Goal: Information Seeking & Learning: Check status

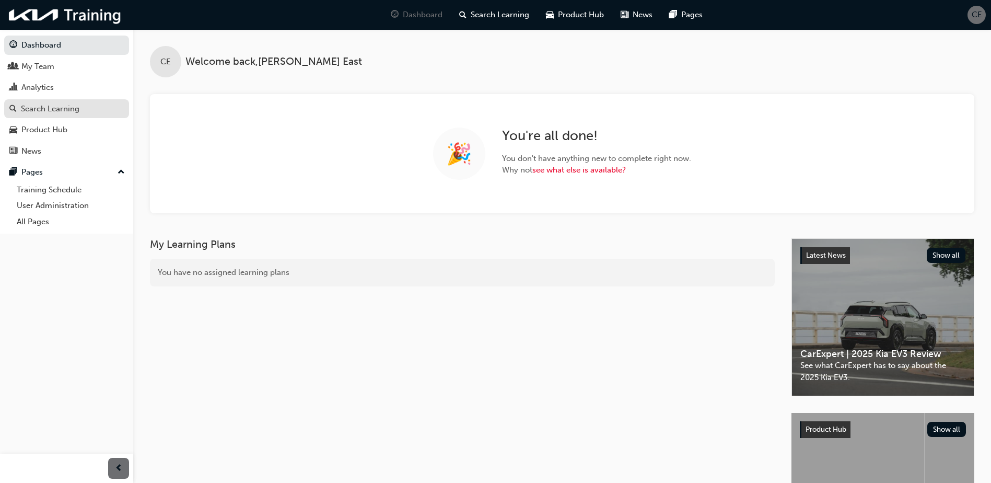
click at [44, 104] on div "Search Learning" at bounding box center [50, 109] width 59 height 12
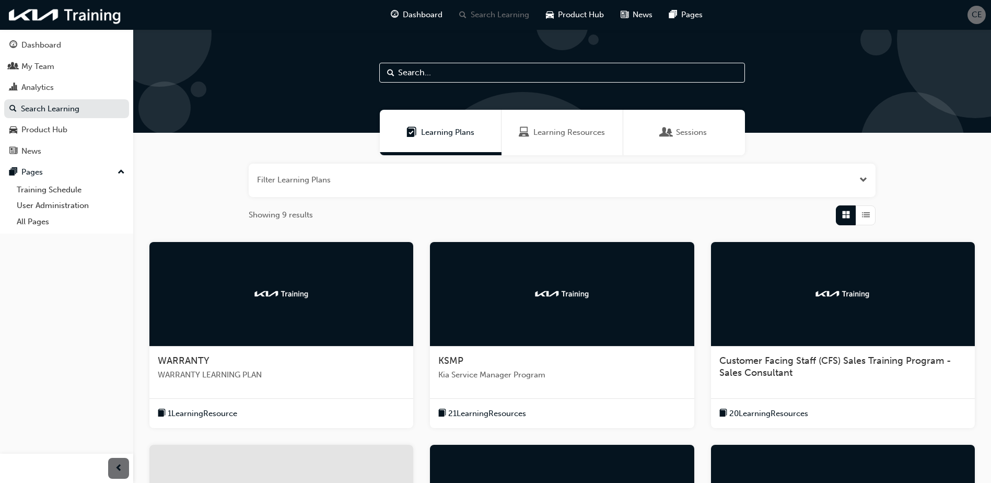
click at [555, 130] on span "Learning Resources" at bounding box center [569, 132] width 72 height 12
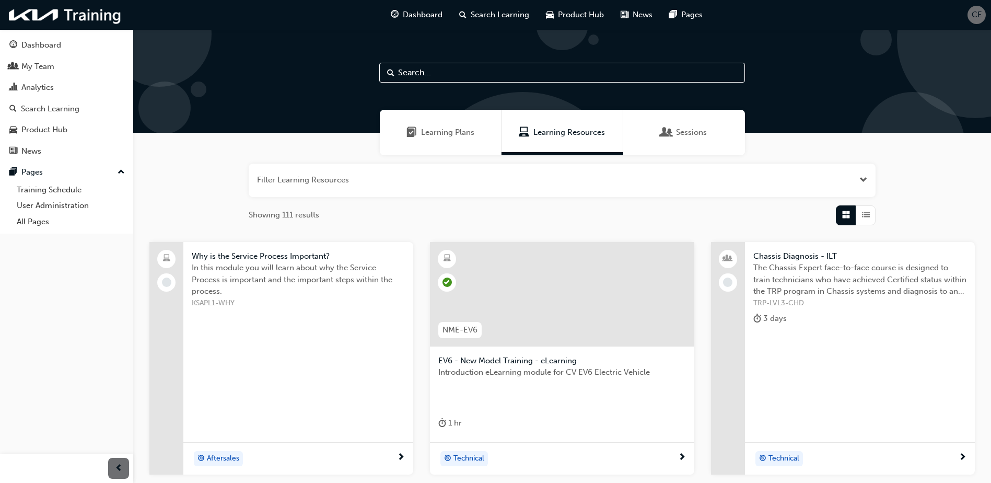
click at [407, 182] on button "button" at bounding box center [562, 179] width 627 height 33
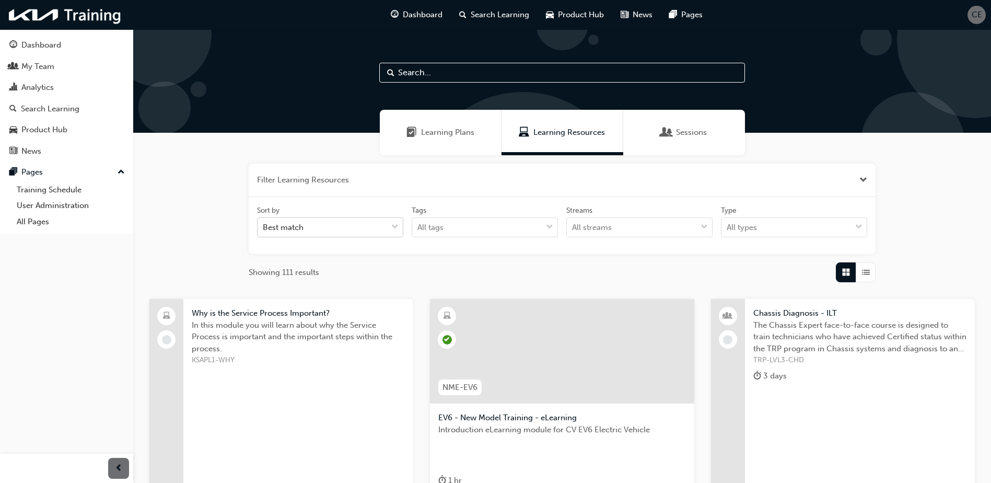
click at [394, 229] on span "down-icon" at bounding box center [394, 227] width 7 height 14
click at [264, 229] on input "Sort by Best match" at bounding box center [263, 227] width 1 height 9
click at [365, 229] on div "Best match" at bounding box center [323, 227] width 130 height 18
click at [264, 229] on input "Sort by 0 results available. Select is focused ,type to refine list, press Down…" at bounding box center [263, 227] width 1 height 9
click at [683, 136] on span "Sessions" at bounding box center [691, 132] width 31 height 12
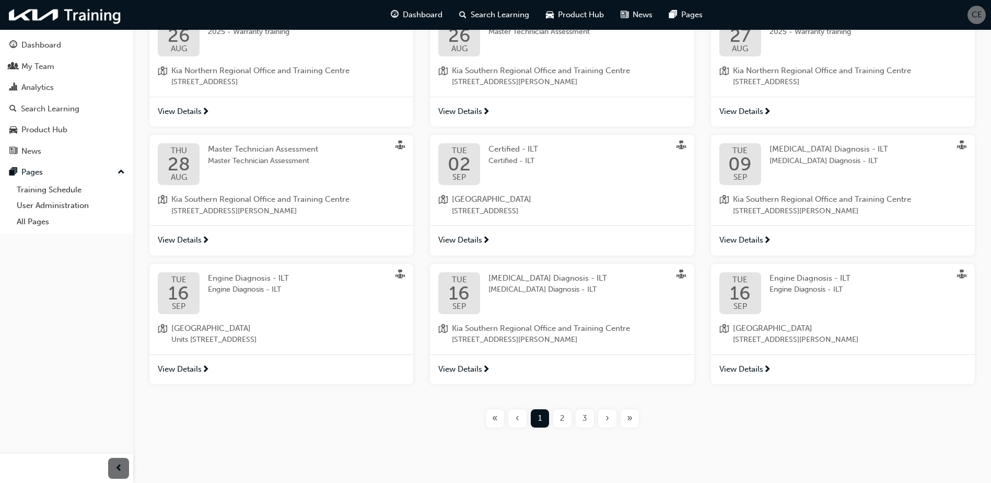
scroll to position [248, 0]
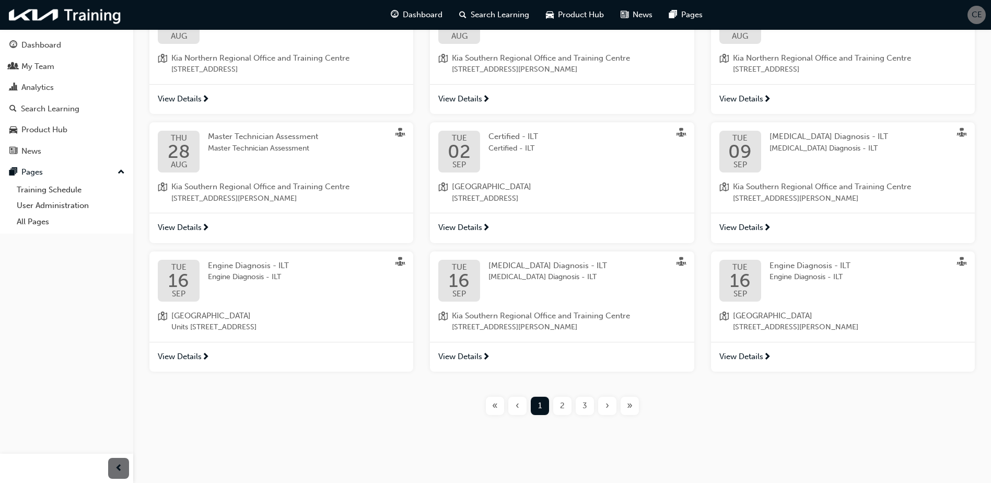
click at [754, 358] on span "View Details" at bounding box center [741, 356] width 44 height 12
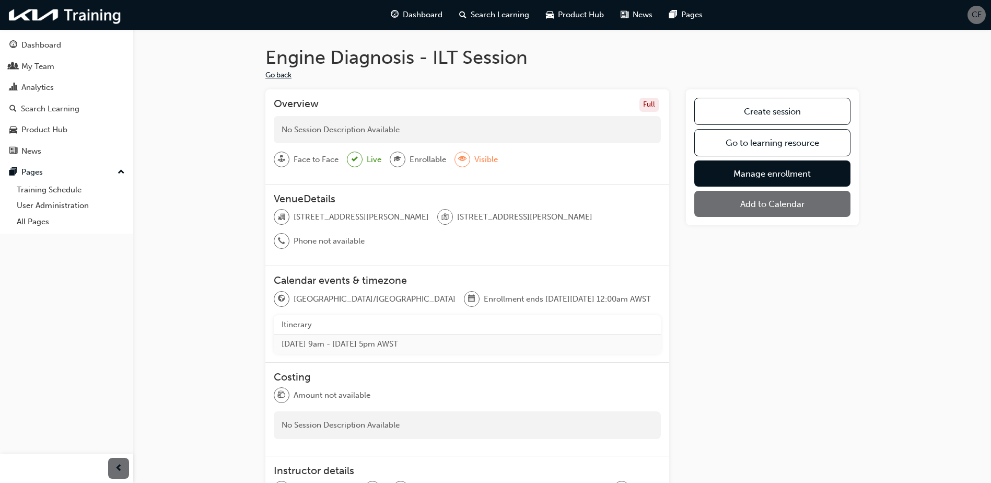
click at [273, 74] on button "Go back" at bounding box center [278, 75] width 26 height 12
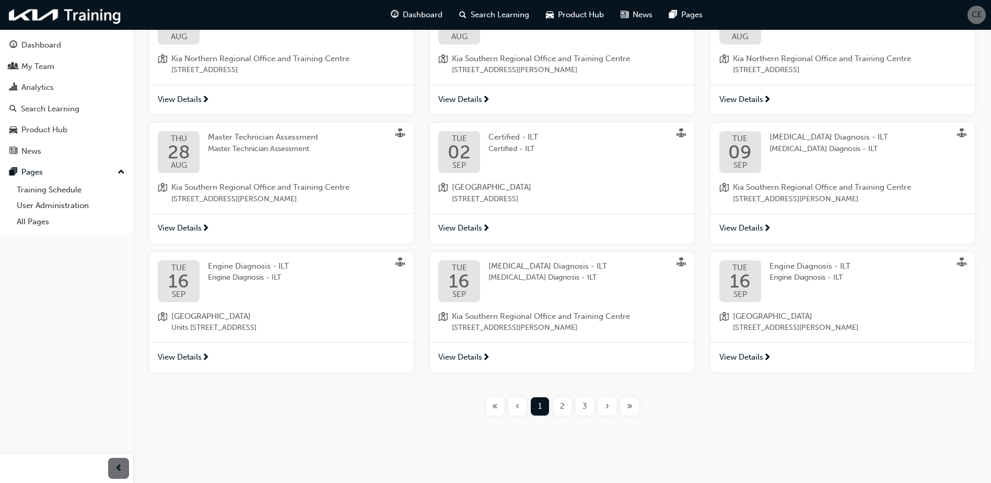
scroll to position [248, 0]
click at [563, 406] on span "2" at bounding box center [562, 406] width 5 height 12
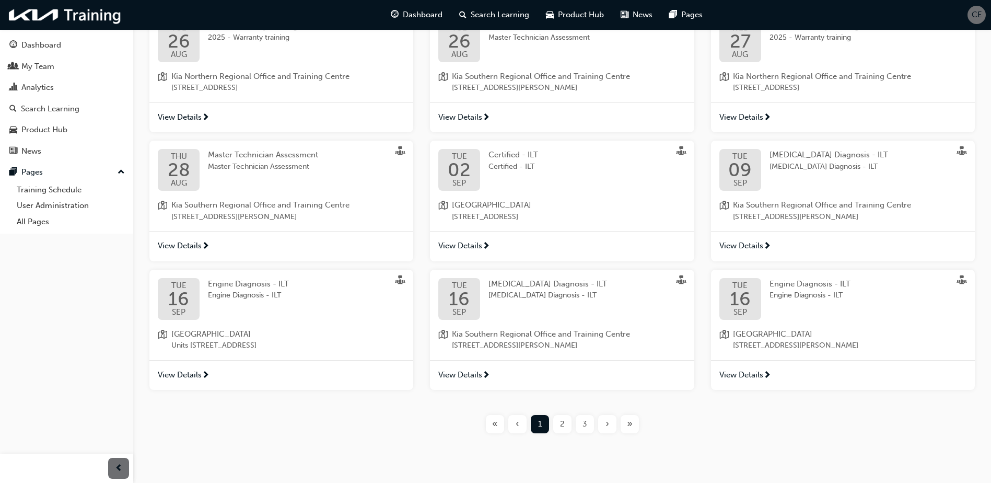
scroll to position [248, 0]
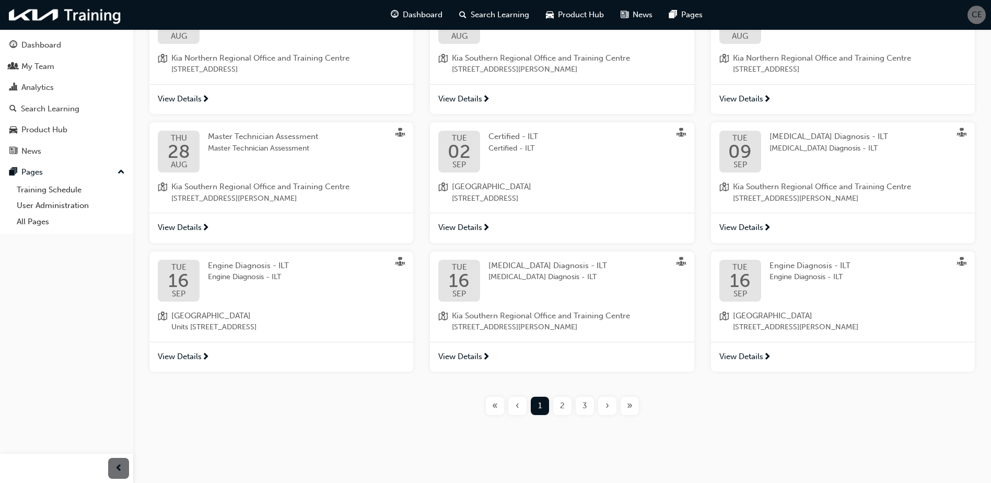
click at [564, 410] on span "2" at bounding box center [562, 406] width 5 height 12
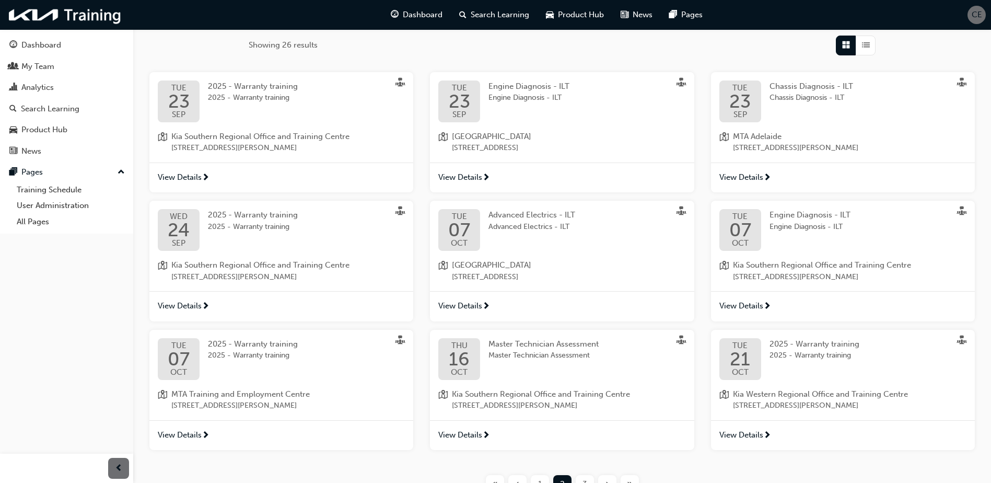
scroll to position [144, 0]
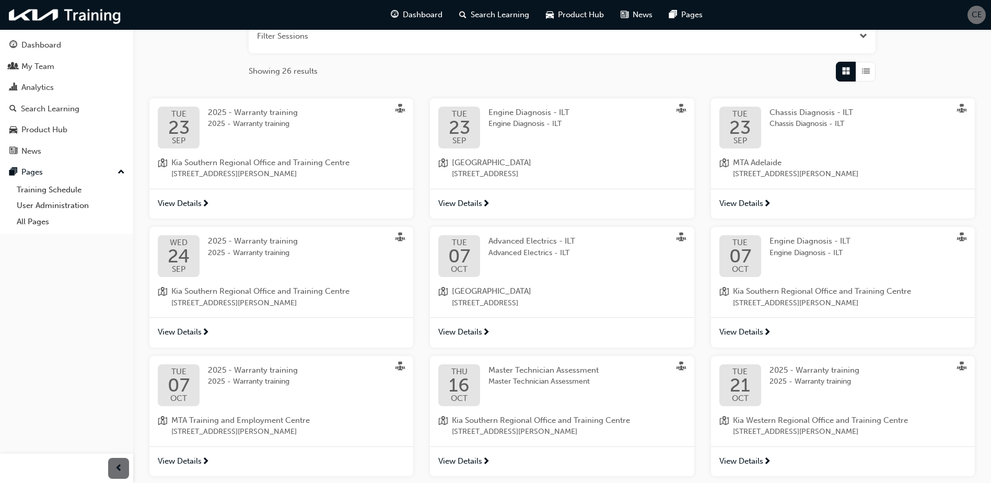
click at [756, 200] on span "View Details" at bounding box center [741, 203] width 44 height 12
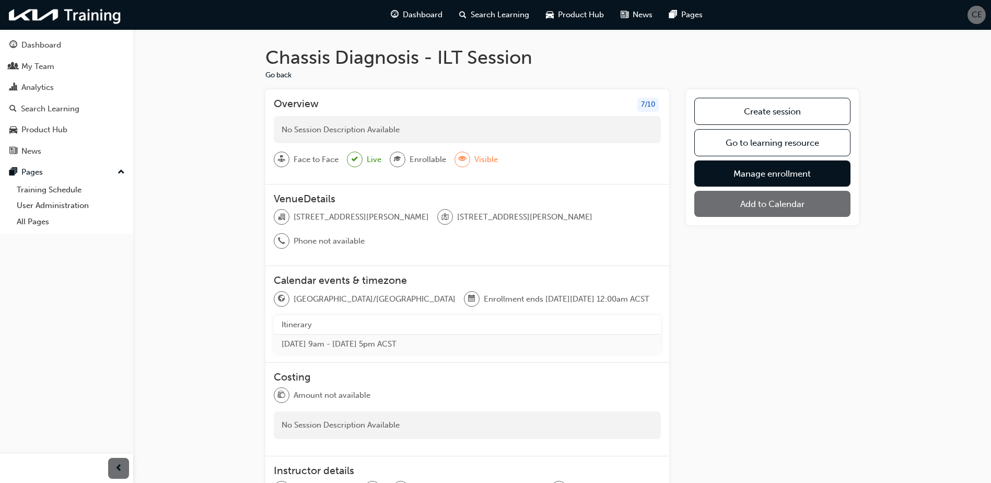
click at [648, 108] on div "7 / 10" at bounding box center [647, 105] width 21 height 14
click at [729, 144] on link "Go to learning resource" at bounding box center [772, 142] width 156 height 27
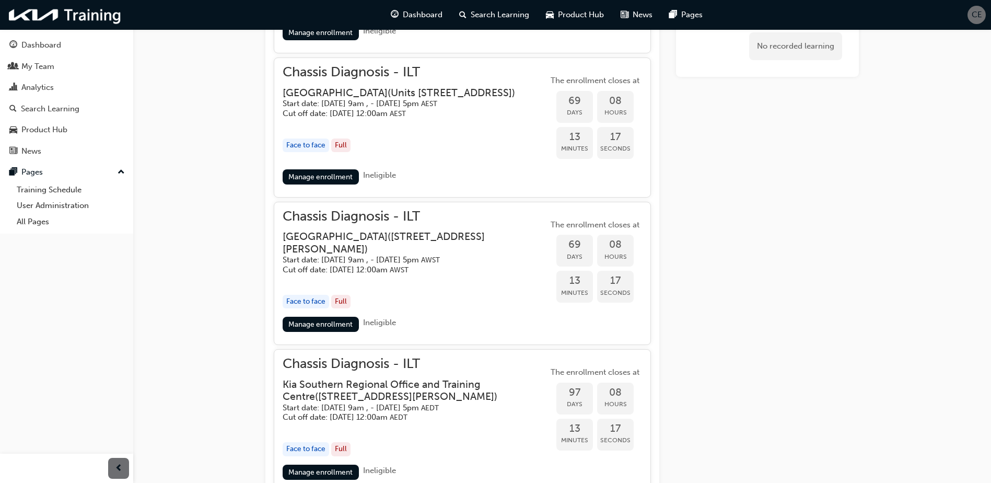
scroll to position [683, 0]
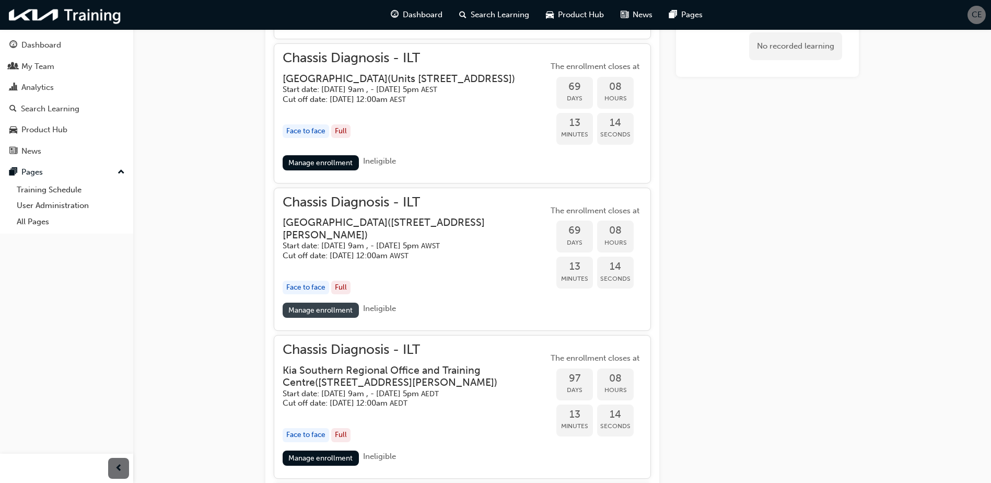
click at [299, 309] on link "Manage enrollment" at bounding box center [321, 309] width 76 height 15
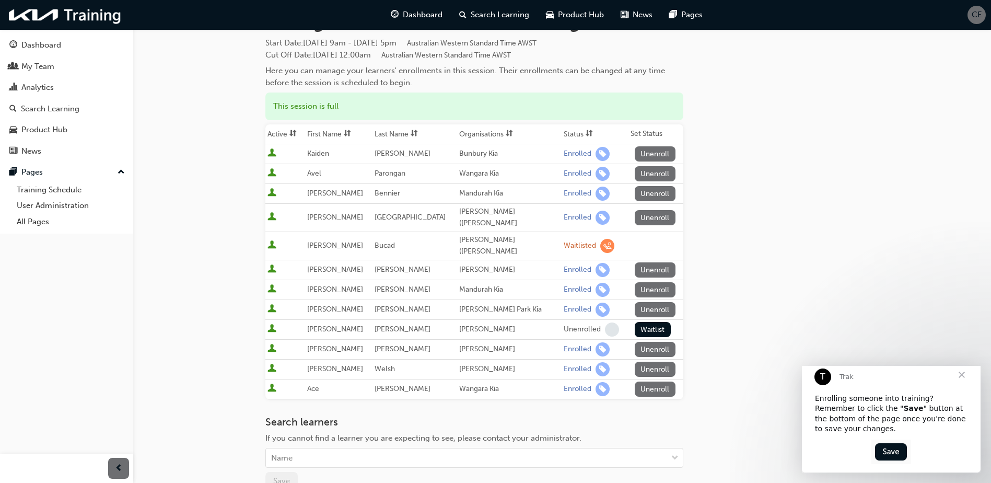
scroll to position [52, 0]
click at [50, 93] on div "Analytics" at bounding box center [66, 87] width 114 height 13
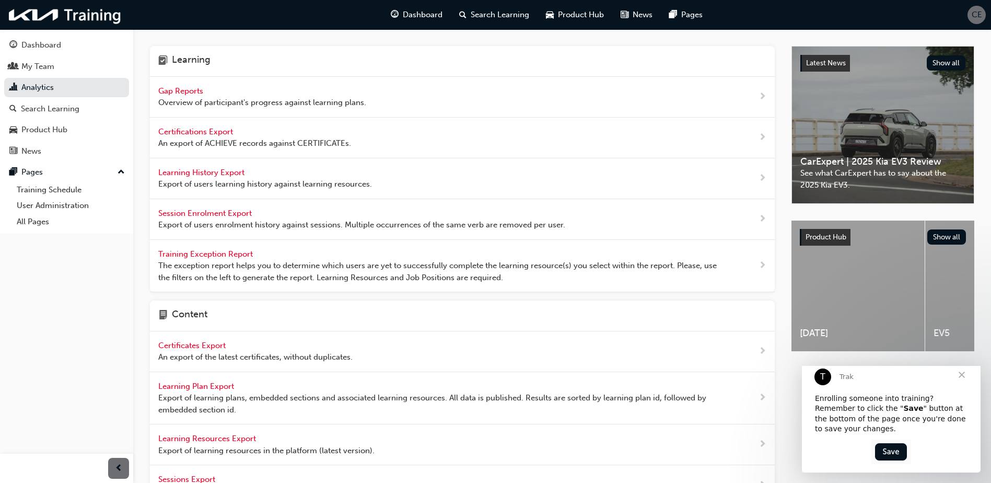
click at [733, 98] on div "Gap Reports Overview of participant's progress against learning plans." at bounding box center [462, 97] width 625 height 41
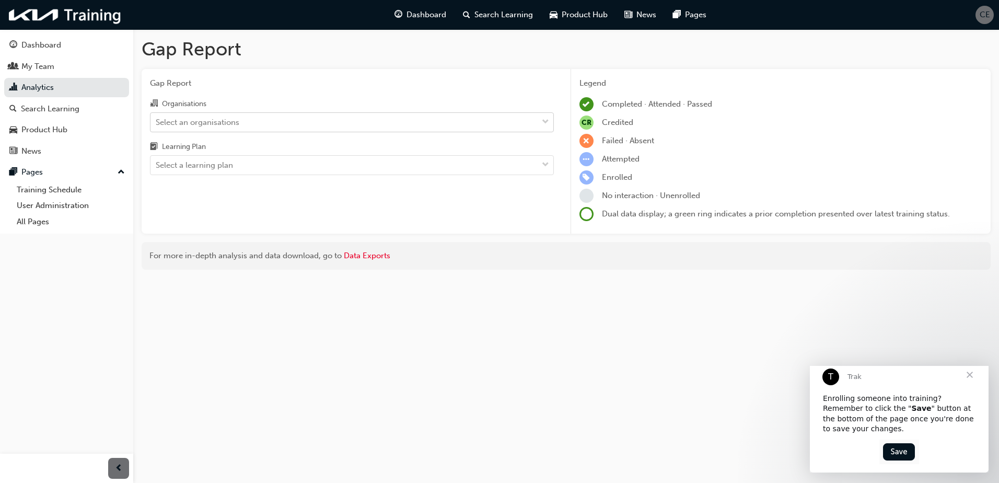
click at [250, 124] on div "Select an organisations" at bounding box center [343, 122] width 387 height 18
click at [157, 124] on input "Organisations Select an organisations" at bounding box center [156, 121] width 1 height 9
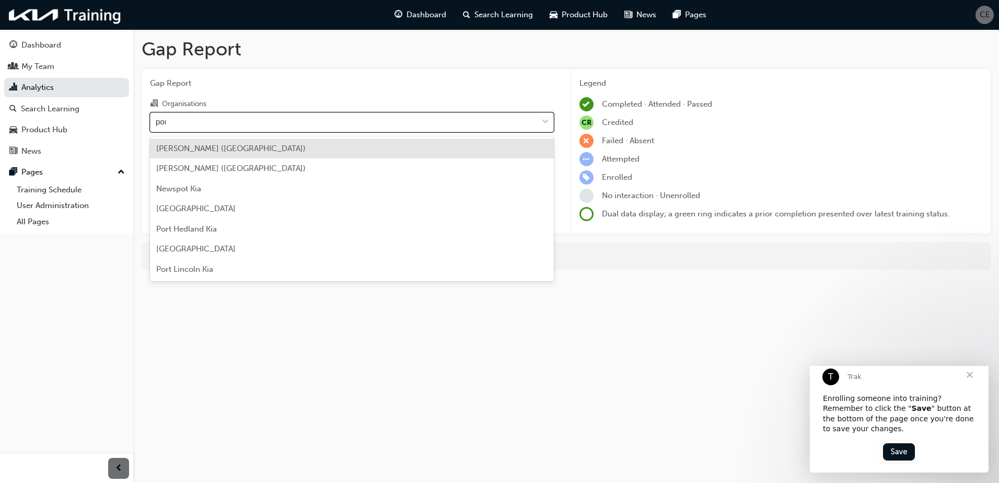
type input "port"
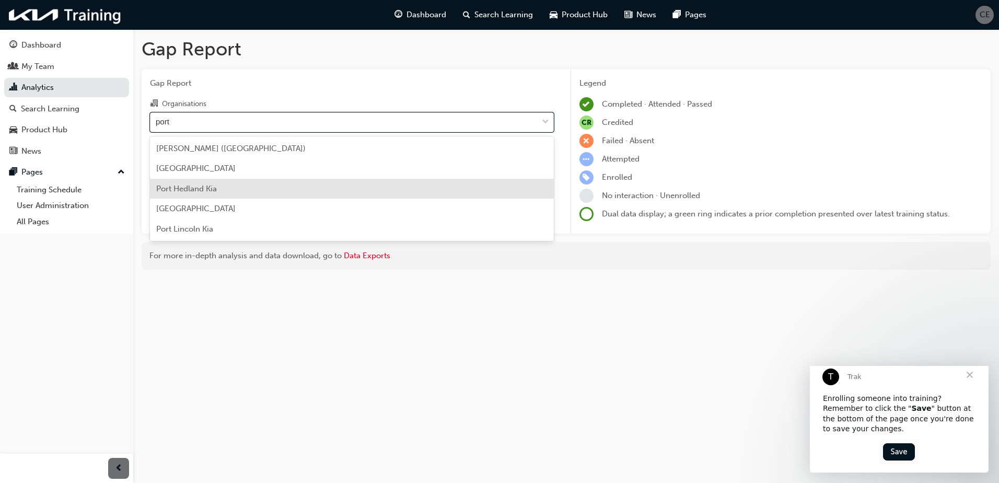
click at [220, 197] on div "Port Hedland Kia" at bounding box center [352, 189] width 404 height 20
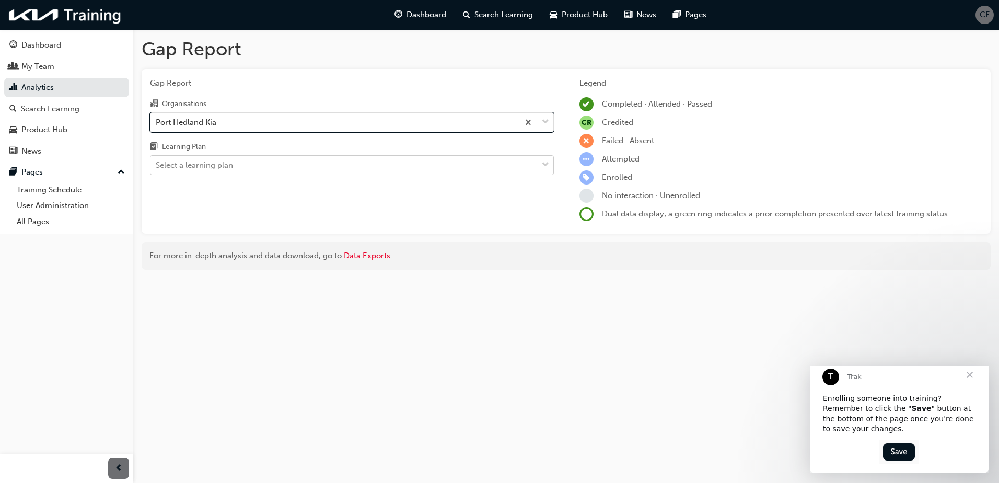
click at [215, 158] on div "Select a learning plan" at bounding box center [343, 165] width 387 height 18
click at [157, 160] on input "Learning Plan Select a learning plan" at bounding box center [156, 164] width 1 height 9
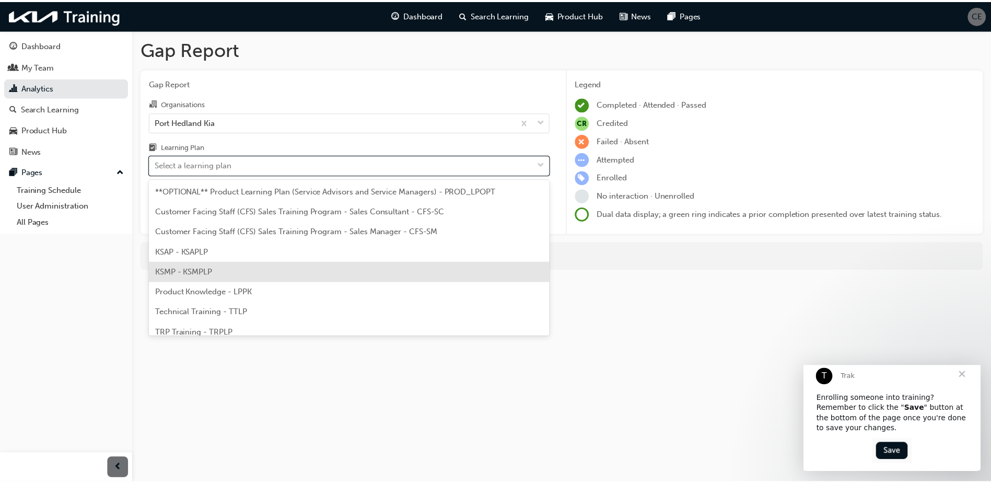
scroll to position [29, 0]
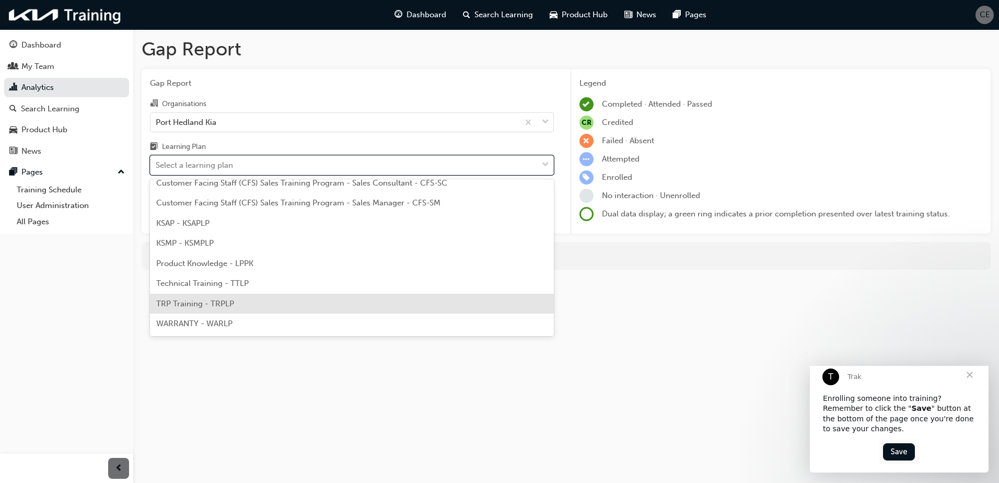
click at [196, 306] on span "TRP Training - TRPLP" at bounding box center [195, 303] width 78 height 9
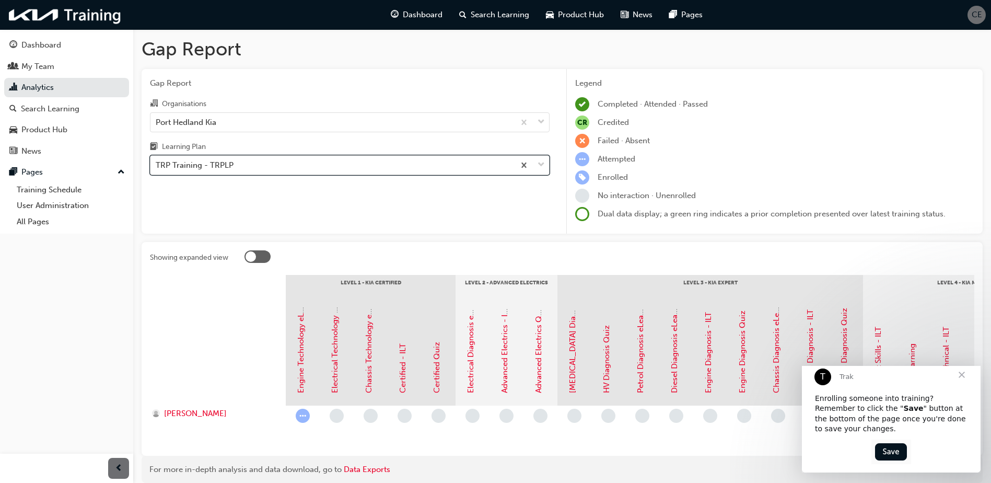
click at [546, 163] on div at bounding box center [531, 165] width 34 height 19
click at [157, 163] on input "Learning Plan option TRP Training - TRPLP, selected. 0 results available. Selec…" at bounding box center [156, 164] width 1 height 9
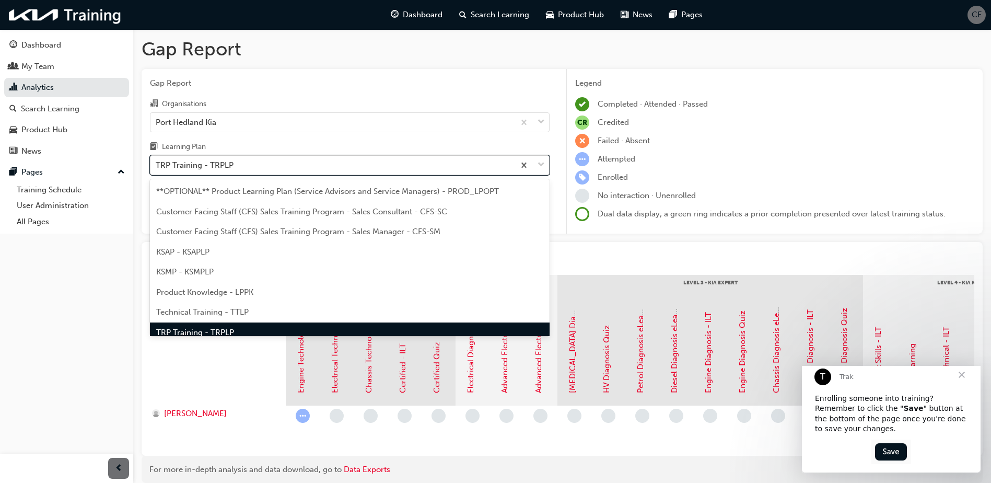
scroll to position [14, 0]
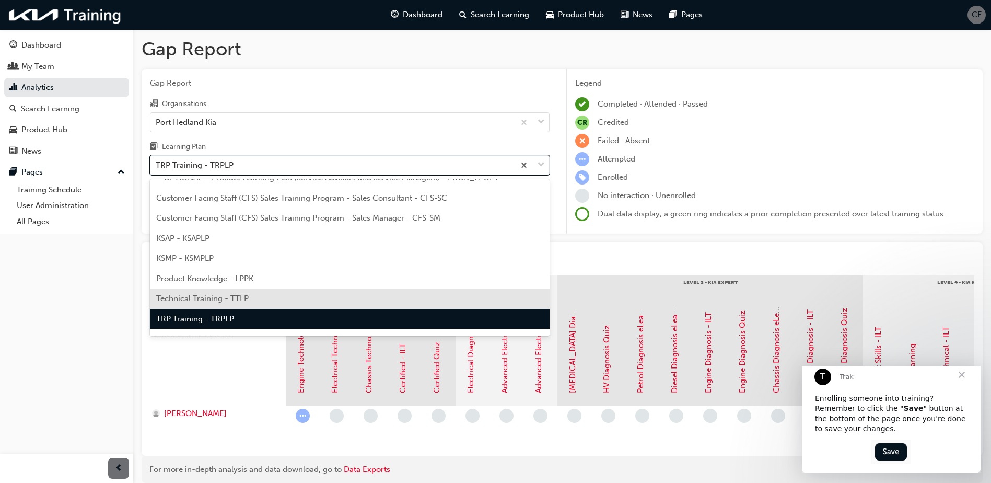
click at [292, 298] on div "Technical Training - TTLP" at bounding box center [350, 298] width 400 height 20
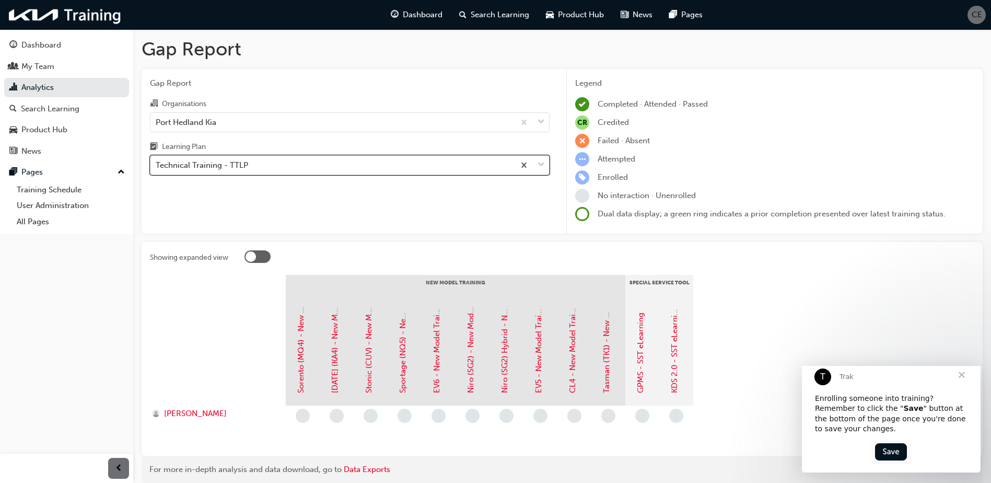
click at [546, 165] on div at bounding box center [531, 165] width 34 height 19
click at [157, 165] on input "Learning Plan option Technical Training - TTLP, selected. 0 results available. …" at bounding box center [156, 164] width 1 height 9
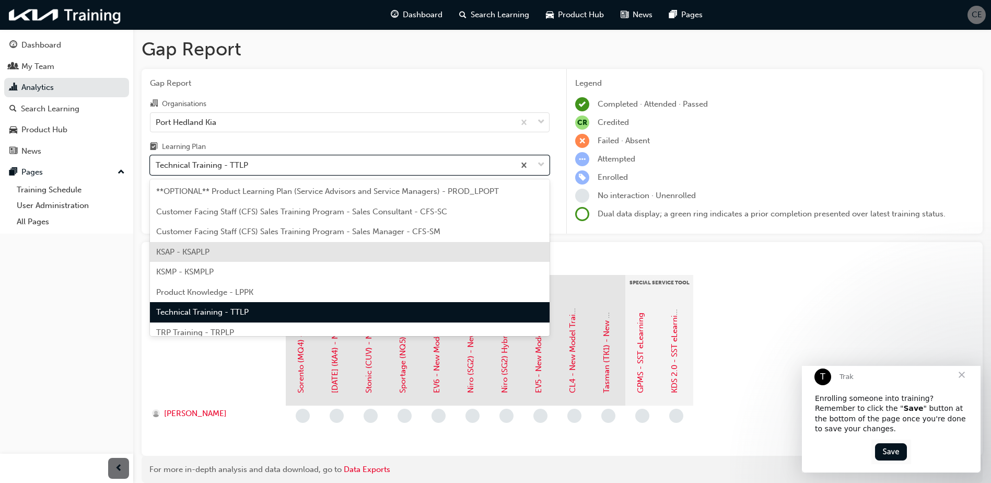
click at [236, 248] on div "KSAP - KSAPLP" at bounding box center [350, 252] width 400 height 20
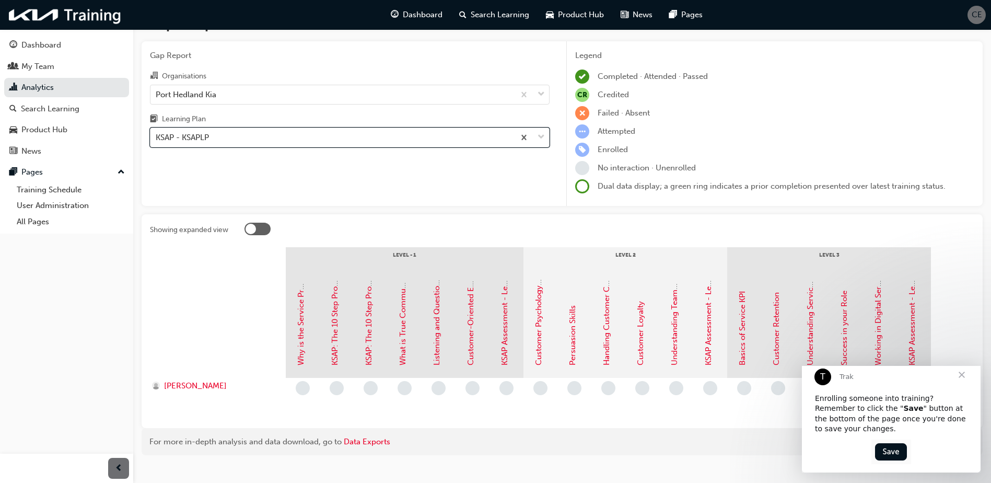
scroll to position [43, 0]
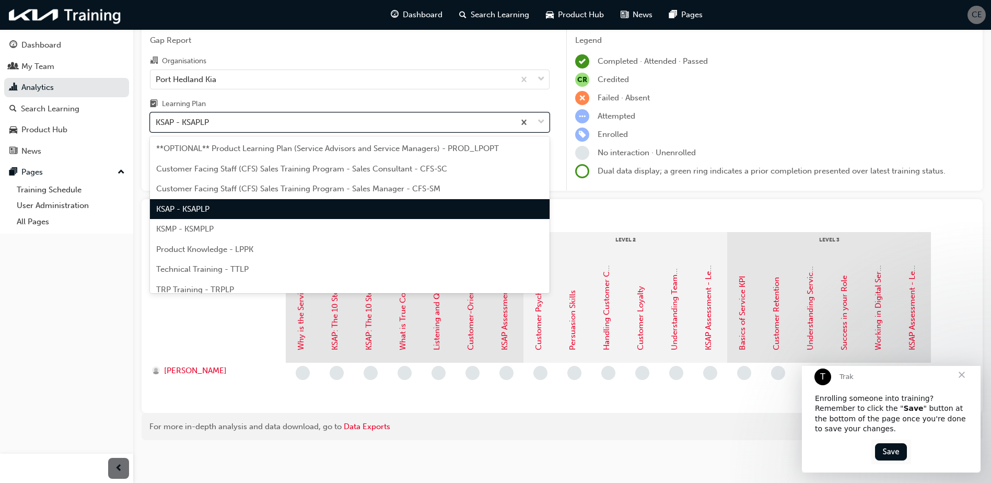
click at [541, 121] on span "down-icon" at bounding box center [540, 122] width 7 height 14
click at [157, 121] on input "Learning Plan option KSAP - KSAPLP, selected. option KSAP - KSAPLP focused, 4 o…" at bounding box center [156, 122] width 1 height 9
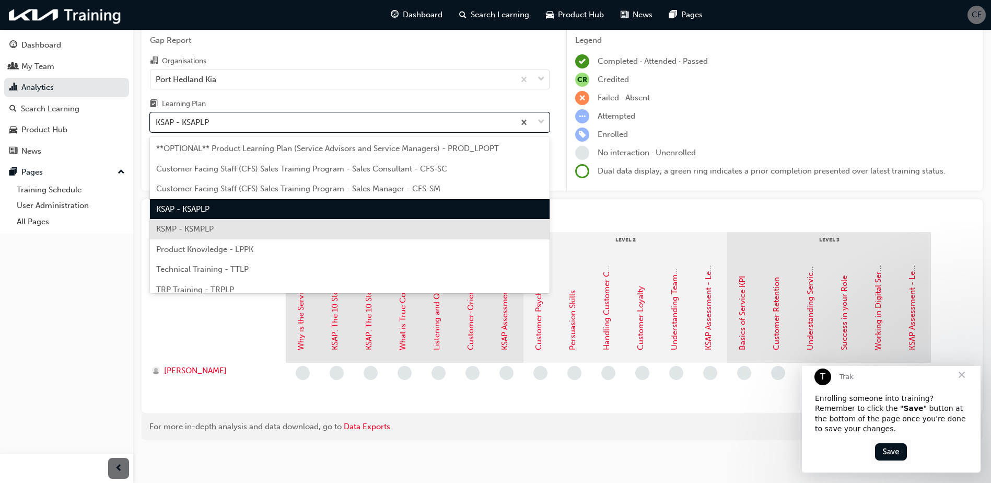
click at [384, 232] on div "KSMP - KSMPLP" at bounding box center [350, 229] width 400 height 20
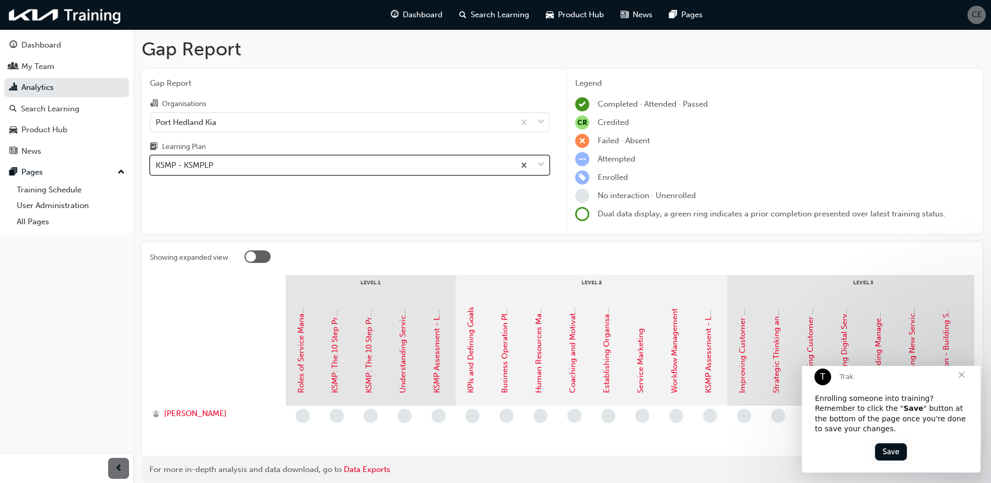
click at [539, 166] on span "down-icon" at bounding box center [540, 165] width 7 height 14
click at [157, 166] on input "Learning Plan option KSMP - KSMPLP, selected. 0 results available. Select is fo…" at bounding box center [156, 164] width 1 height 9
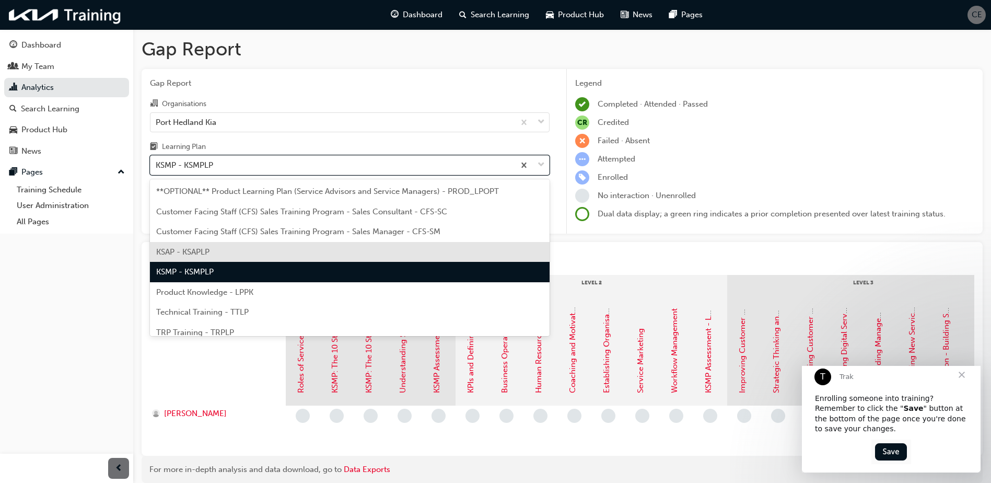
scroll to position [29, 0]
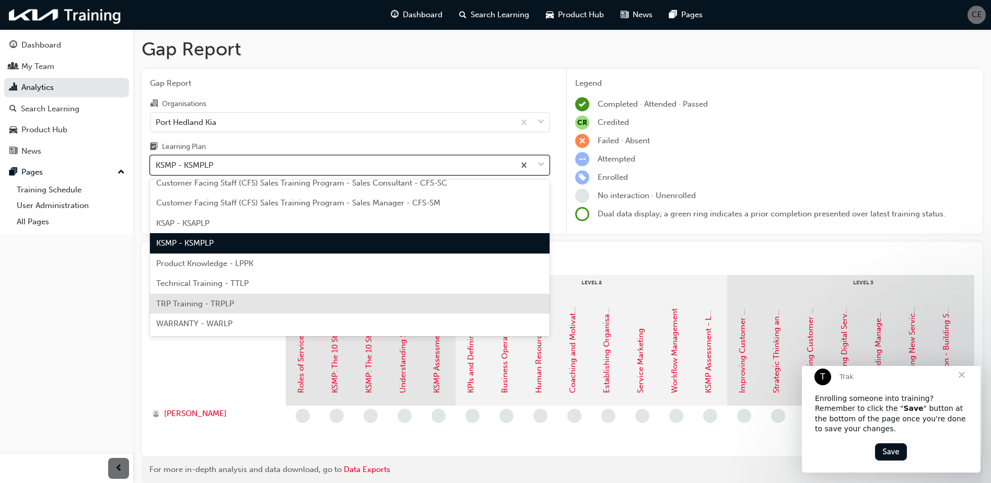
click at [314, 303] on div "TRP Training - TRPLP" at bounding box center [350, 304] width 400 height 20
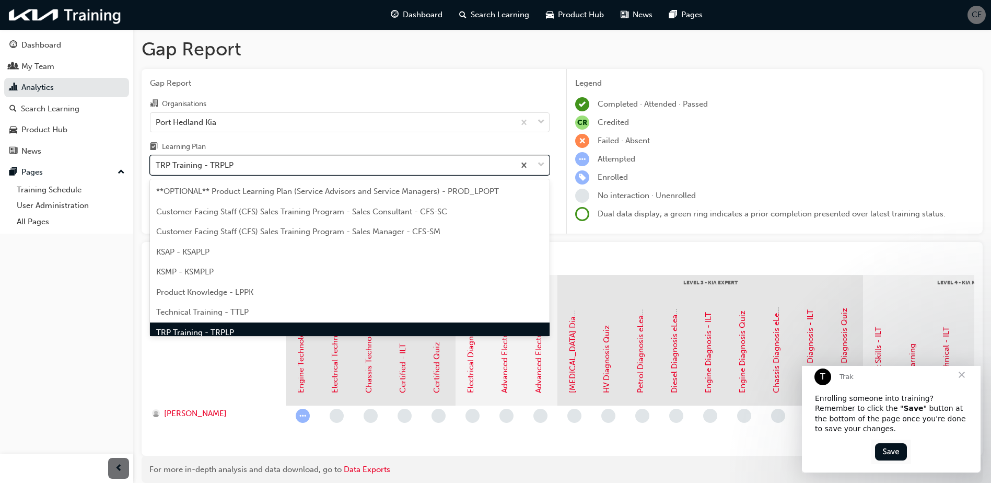
click at [291, 163] on div "TRP Training - TRPLP" at bounding box center [332, 165] width 364 height 18
click at [157, 163] on input "Learning Plan option TRP Training - TRPLP, selected. option TRP Training - TRPL…" at bounding box center [156, 164] width 1 height 9
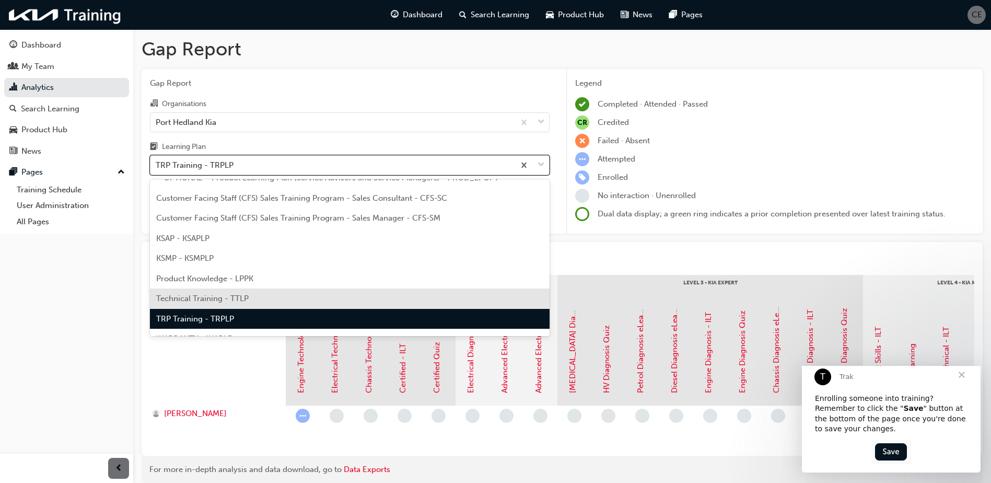
click at [233, 299] on span "Technical Training - TTLP" at bounding box center [202, 298] width 92 height 9
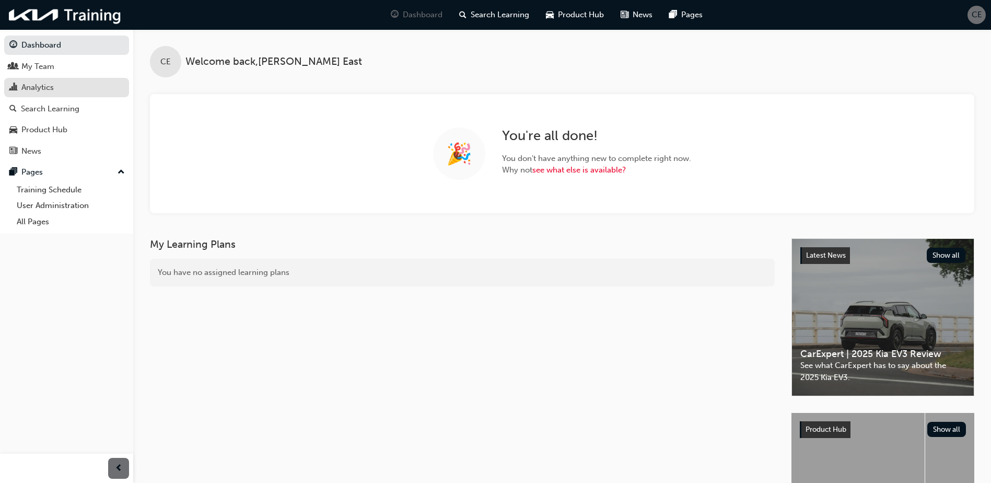
click at [20, 89] on div "Analytics" at bounding box center [66, 87] width 114 height 13
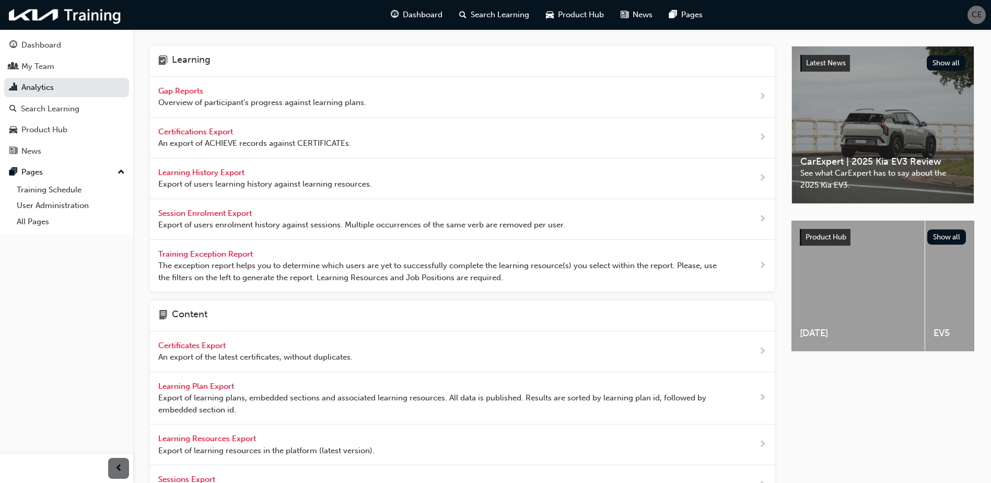
click at [547, 96] on div "Gap Reports Overview of participant's progress against learning plans." at bounding box center [462, 97] width 625 height 41
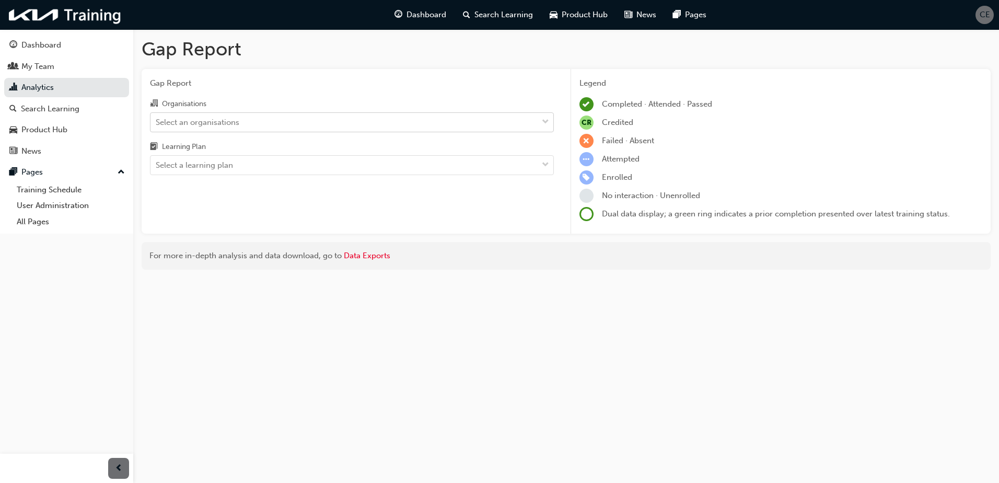
click at [310, 119] on div "Select an organisations" at bounding box center [343, 122] width 387 height 18
click at [157, 119] on input "Organisations Select an organisations" at bounding box center [156, 121] width 1 height 9
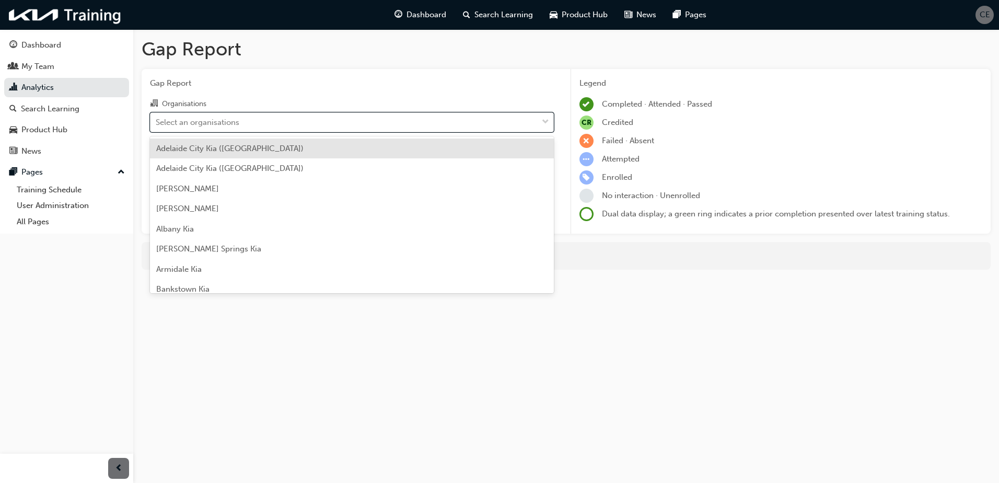
click at [271, 150] on div "Adelaide City Kia ([GEOGRAPHIC_DATA])" at bounding box center [352, 148] width 404 height 20
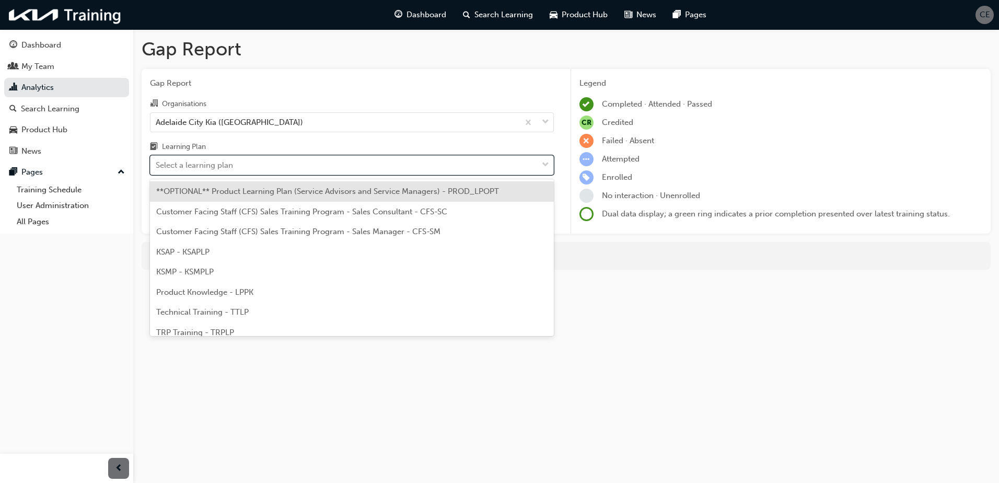
click at [267, 169] on div "Select a learning plan" at bounding box center [343, 165] width 387 height 18
click at [157, 169] on input "Learning Plan option **OPTIONAL** Product Learning Plan (Service Advisors and S…" at bounding box center [156, 164] width 1 height 9
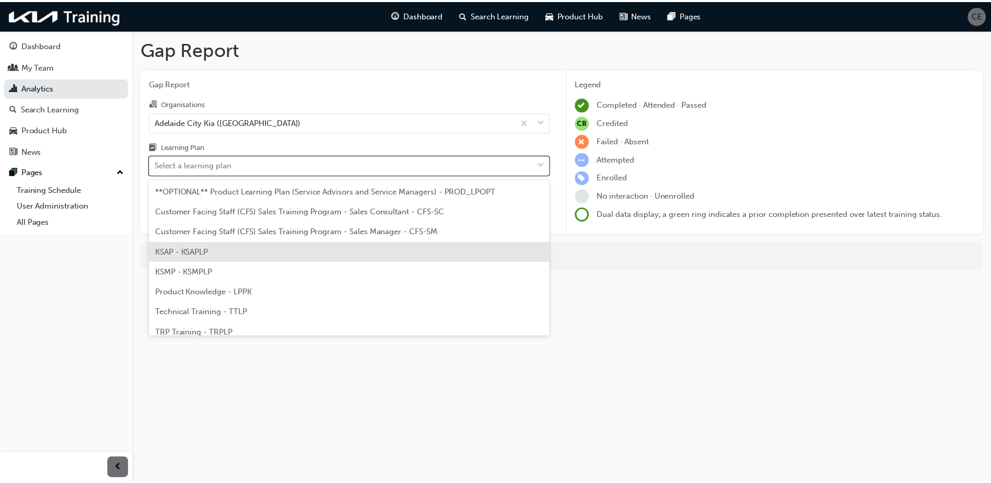
scroll to position [29, 0]
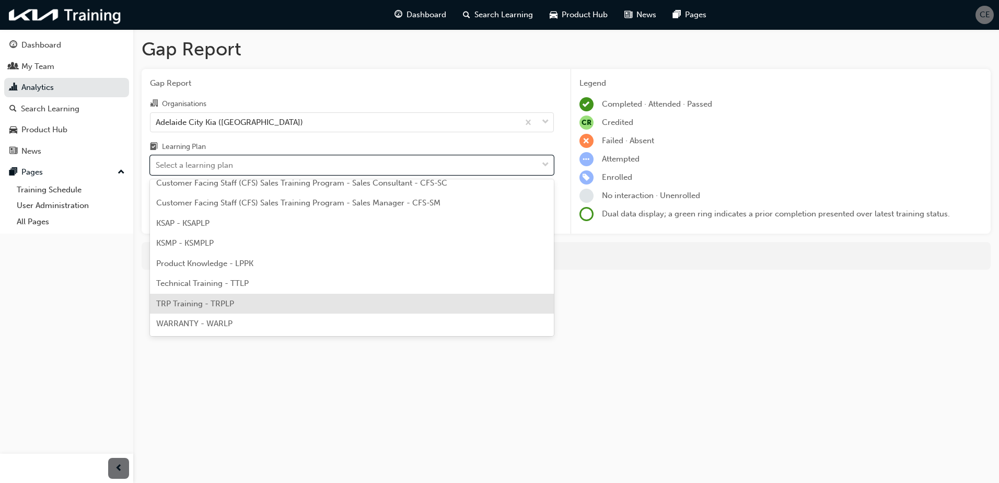
click at [233, 305] on div "TRP Training - TRPLP" at bounding box center [352, 304] width 404 height 20
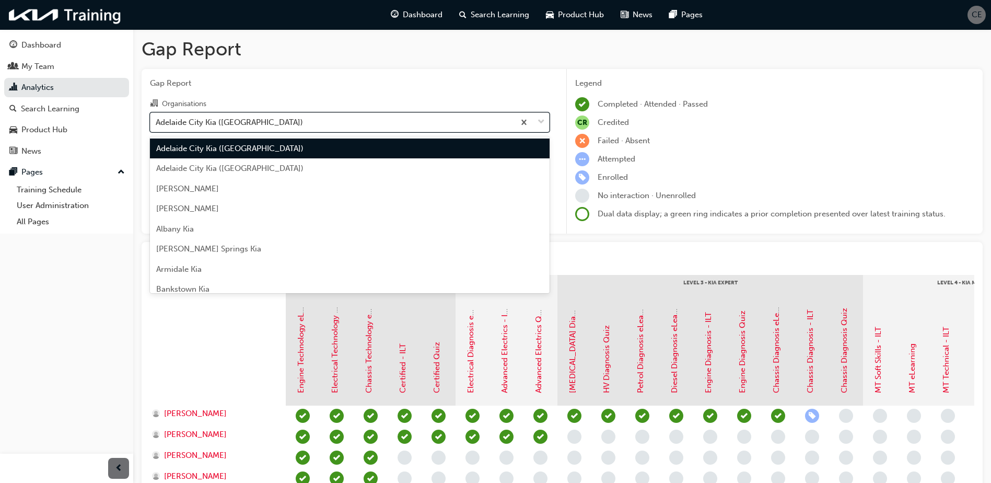
click at [534, 123] on div at bounding box center [531, 122] width 34 height 19
click at [157, 123] on input "Organisations option Adelaide City Kia (Hillcrest), selected. option Adelaide C…" at bounding box center [156, 121] width 1 height 9
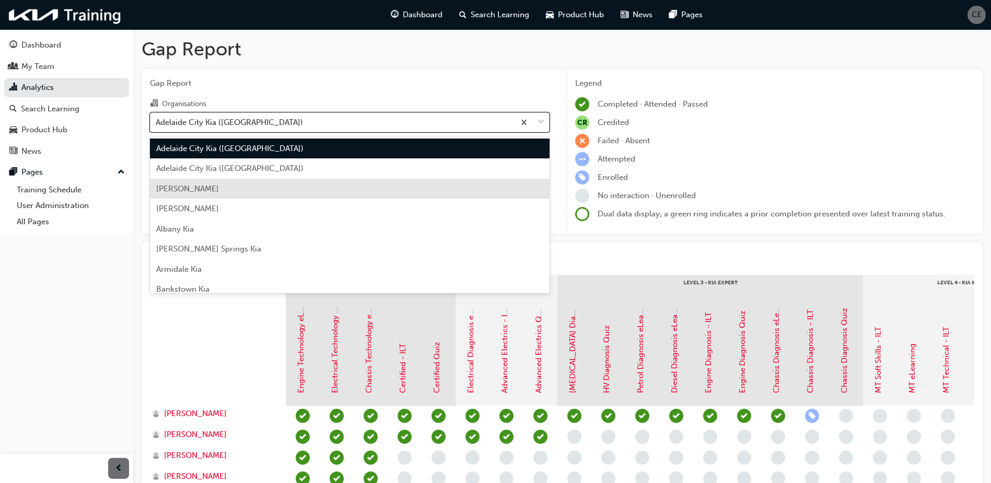
click at [450, 190] on div "[PERSON_NAME]" at bounding box center [350, 189] width 400 height 20
